Goal: Transaction & Acquisition: Purchase product/service

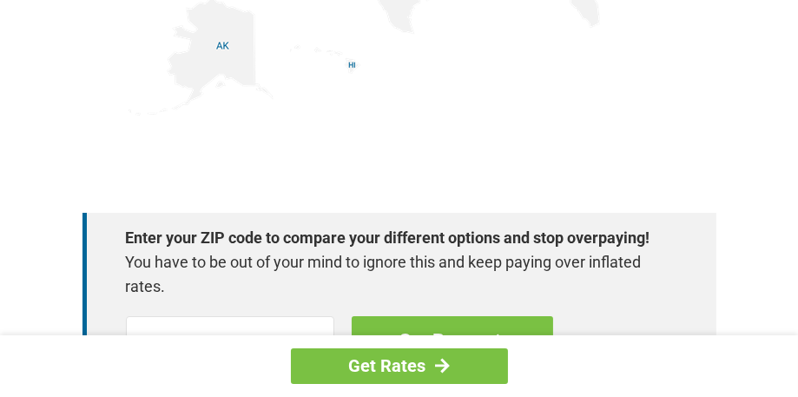
scroll to position [2691, 0]
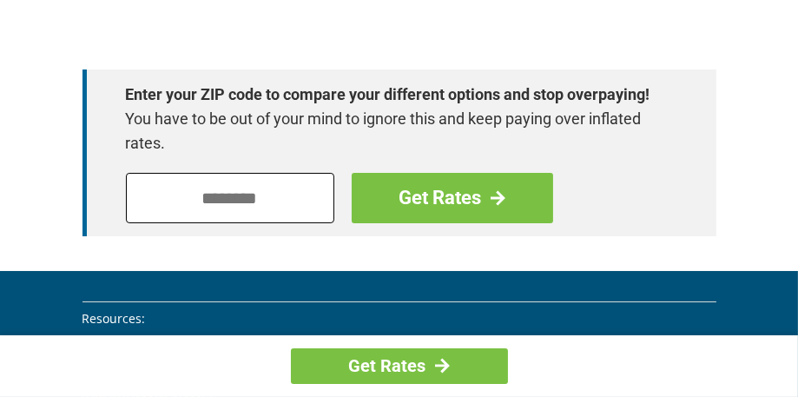
click at [211, 173] on input "tel" at bounding box center [230, 198] width 208 height 50
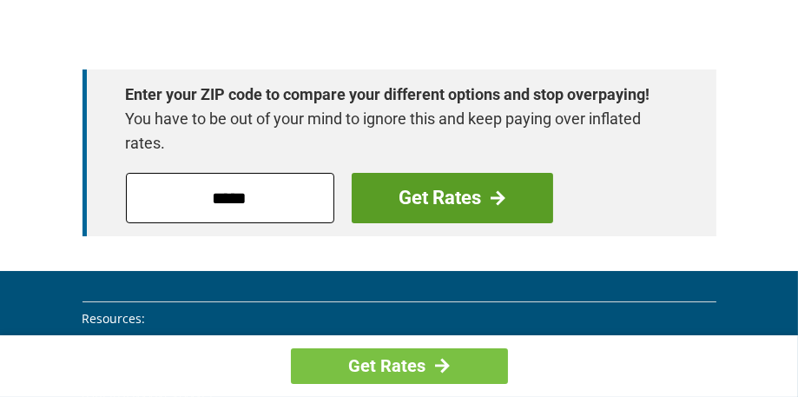
type input "*****"
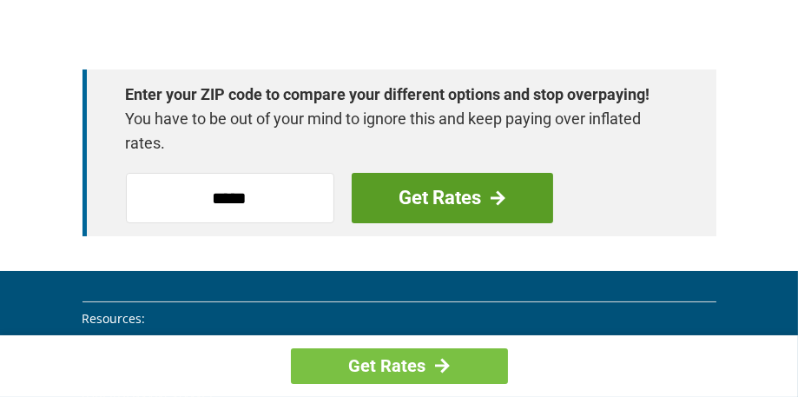
click at [436, 173] on link "Get Rates" at bounding box center [452, 198] width 201 height 50
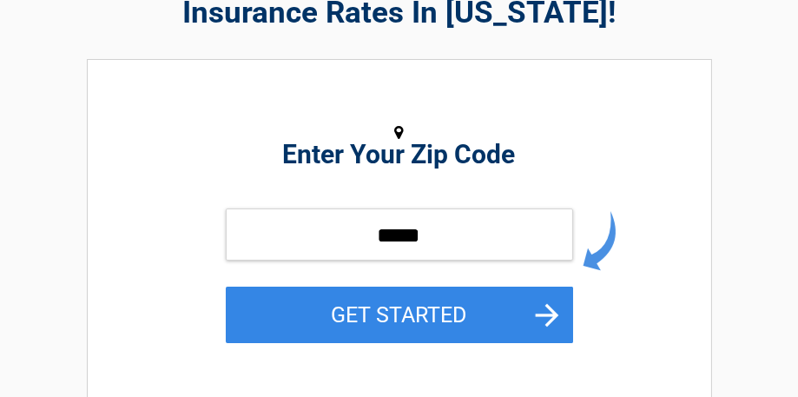
scroll to position [347, 0]
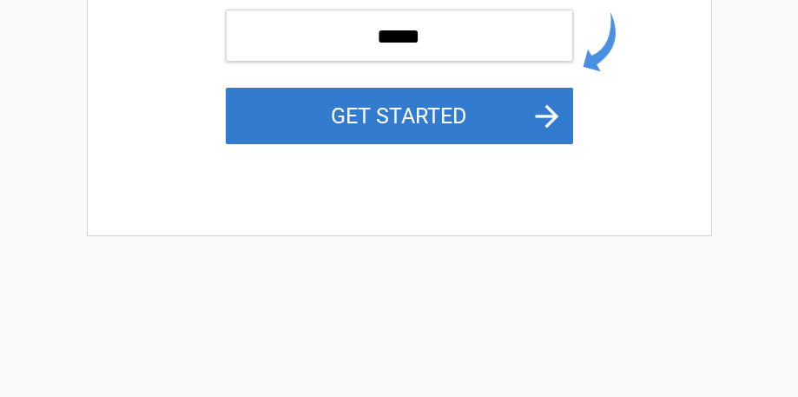
click at [553, 117] on button "GET STARTED" at bounding box center [399, 116] width 347 height 56
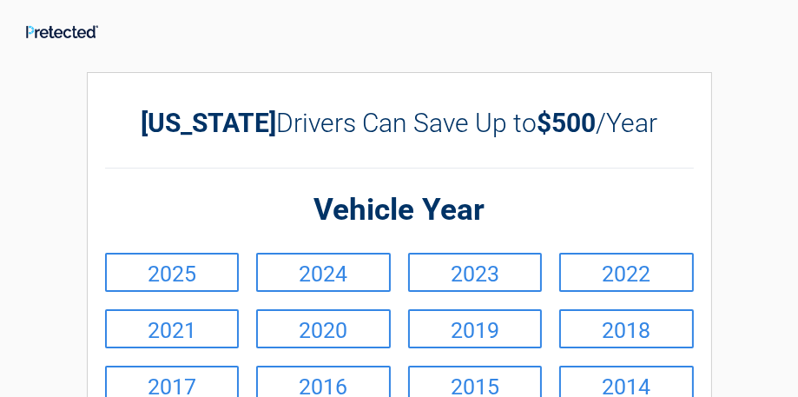
scroll to position [0, 0]
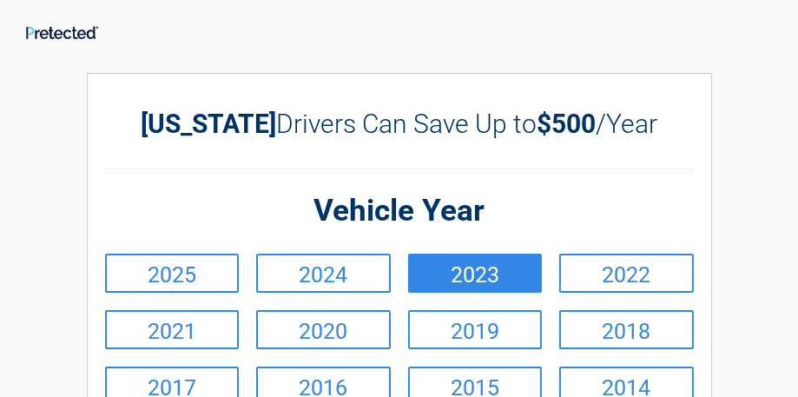
click at [495, 265] on link "2023" at bounding box center [475, 273] width 135 height 39
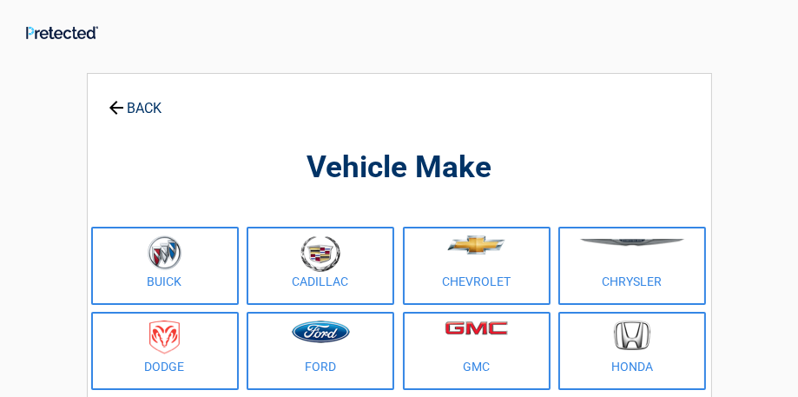
scroll to position [174, 0]
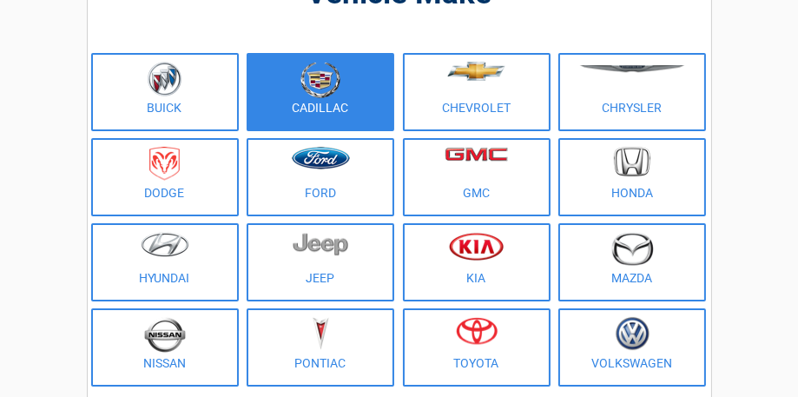
click at [296, 90] on figure at bounding box center [320, 81] width 127 height 39
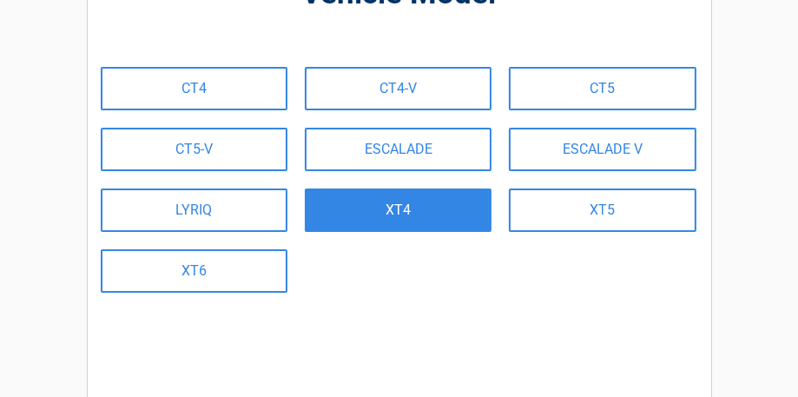
click at [409, 216] on link "XT4" at bounding box center [398, 209] width 187 height 43
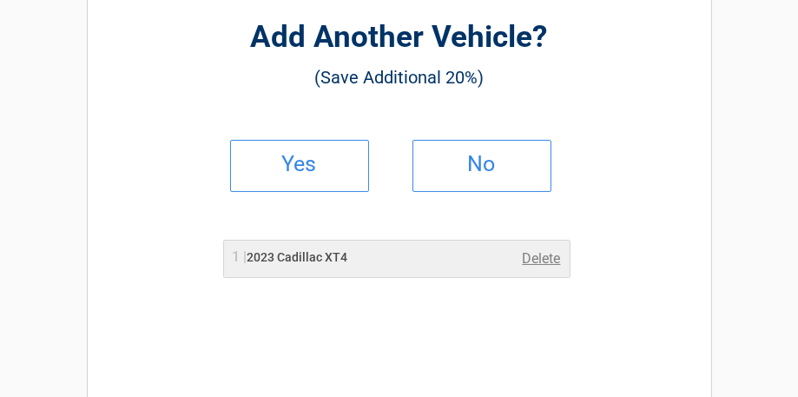
scroll to position [0, 0]
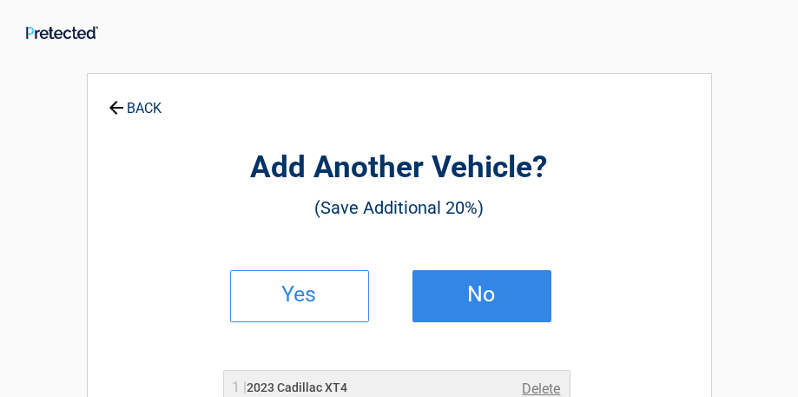
click at [486, 317] on link "No" at bounding box center [481, 296] width 139 height 52
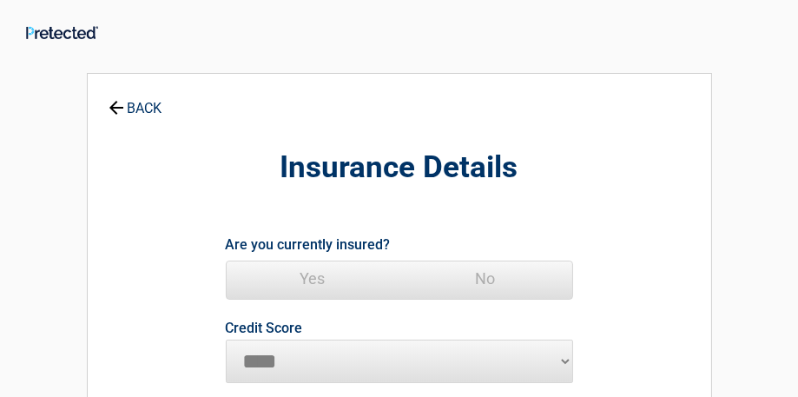
scroll to position [87, 0]
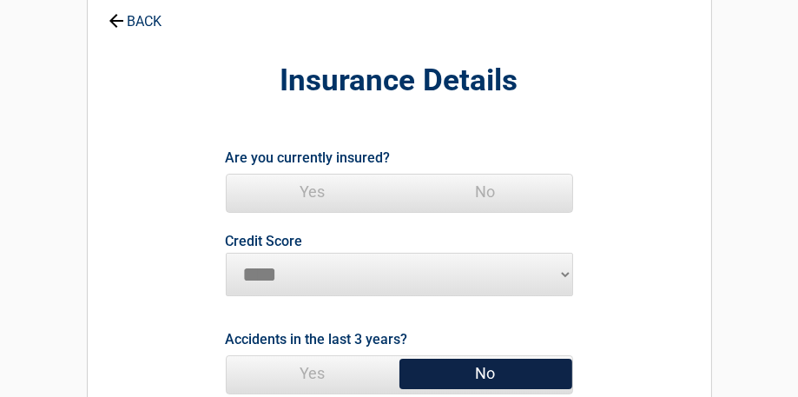
click at [557, 270] on select "********* **** ******* ****" at bounding box center [399, 274] width 347 height 43
select select "*********"
click at [226, 253] on select "********* **** ******* ****" at bounding box center [399, 274] width 347 height 43
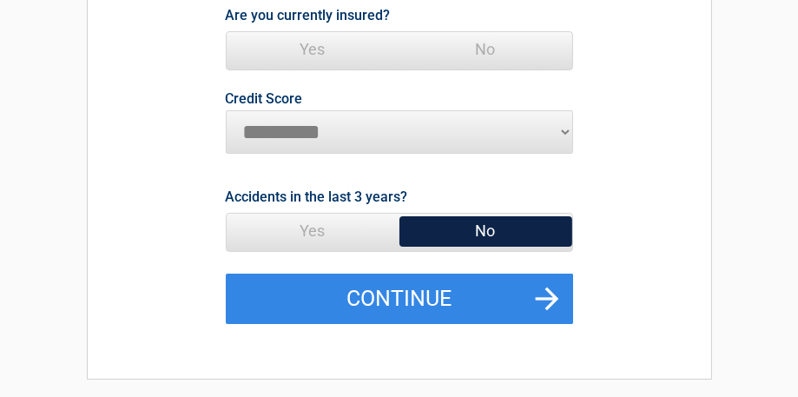
scroll to position [260, 0]
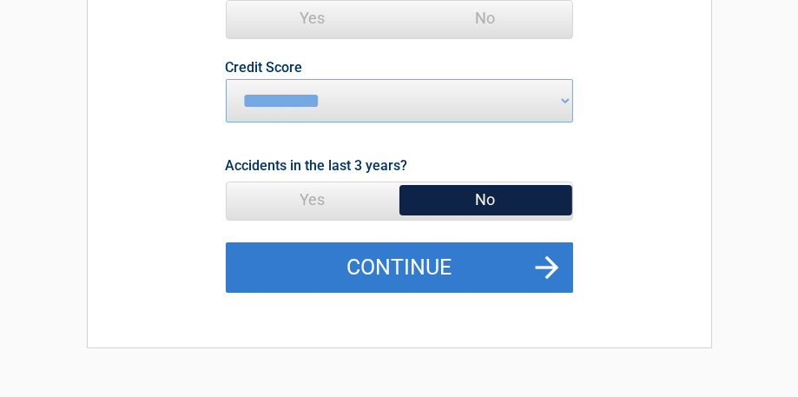
click at [425, 265] on button "Continue" at bounding box center [399, 267] width 347 height 50
click at [540, 260] on button "Continue" at bounding box center [399, 267] width 347 height 50
click at [550, 255] on button "Continue" at bounding box center [399, 267] width 347 height 50
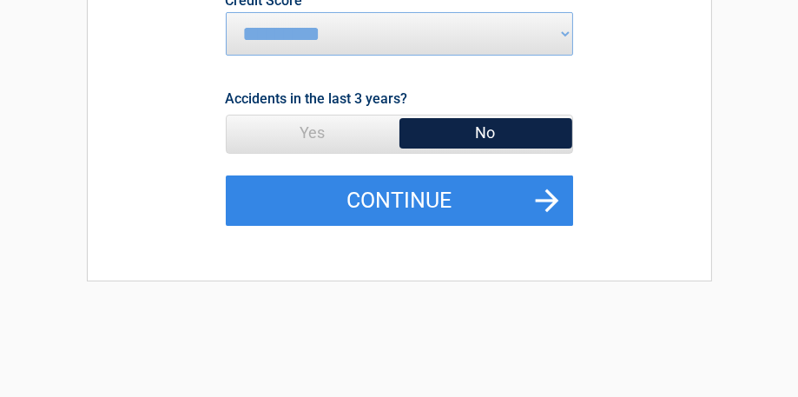
scroll to position [347, 0]
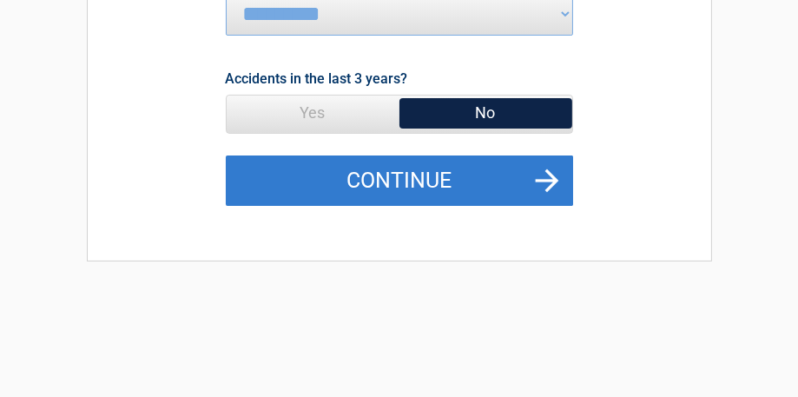
click at [543, 167] on button "Continue" at bounding box center [399, 180] width 347 height 50
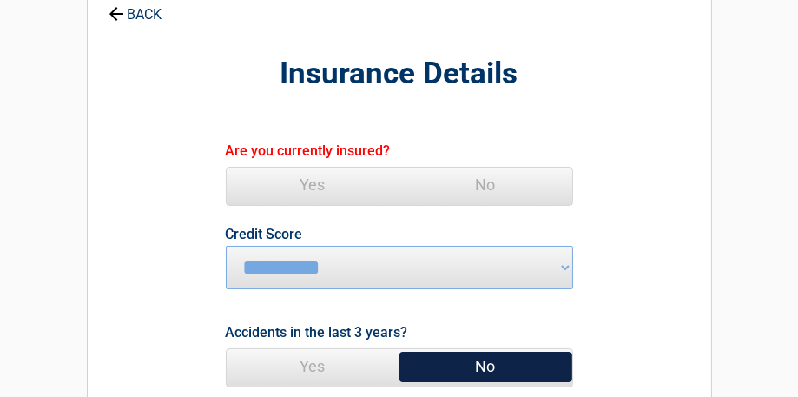
scroll to position [80, 0]
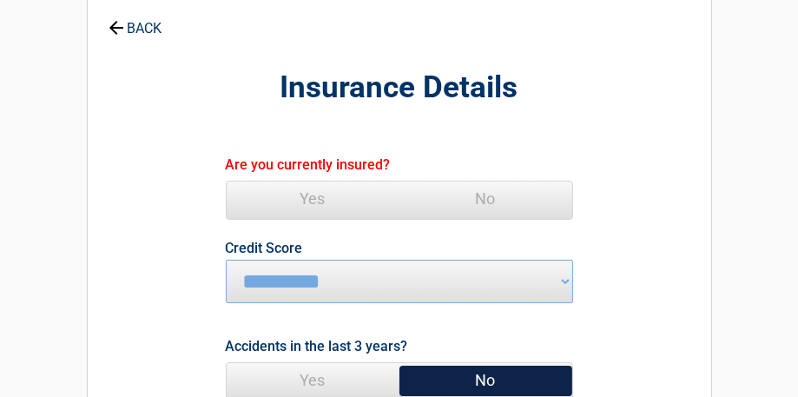
click at [285, 193] on span "Yes" at bounding box center [313, 198] width 173 height 35
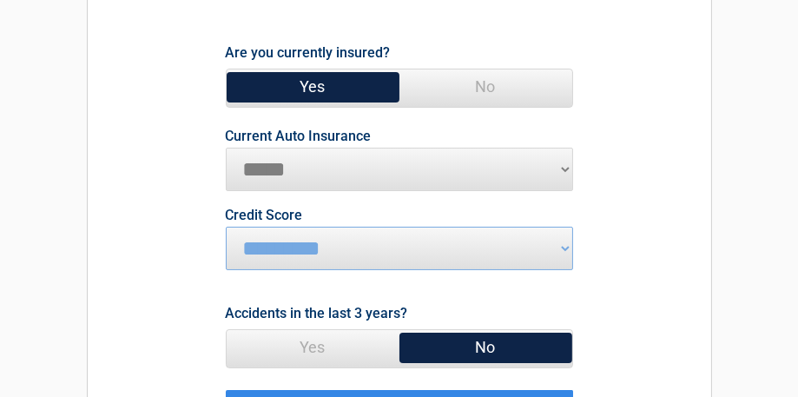
scroll to position [254, 0]
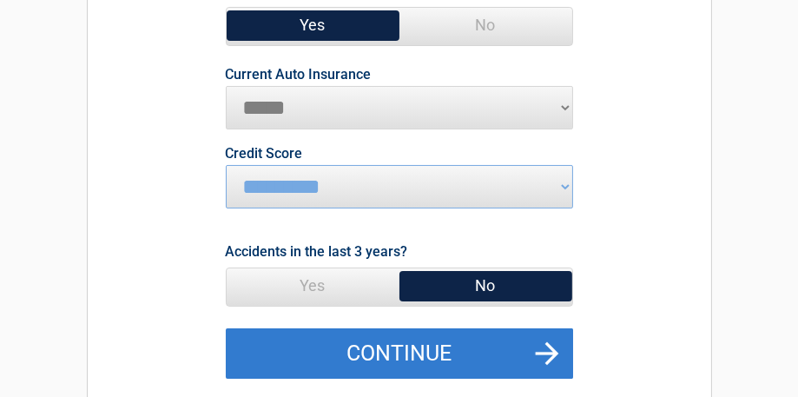
click at [542, 355] on button "Continue" at bounding box center [399, 353] width 347 height 50
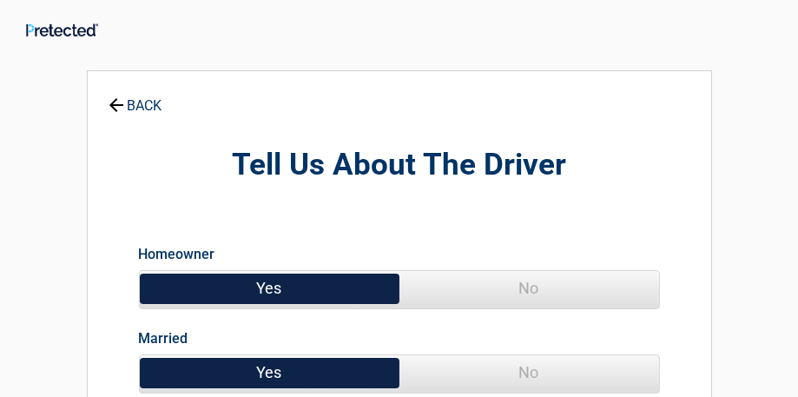
scroll to position [0, 0]
